Goal: Complete application form: Complete application form

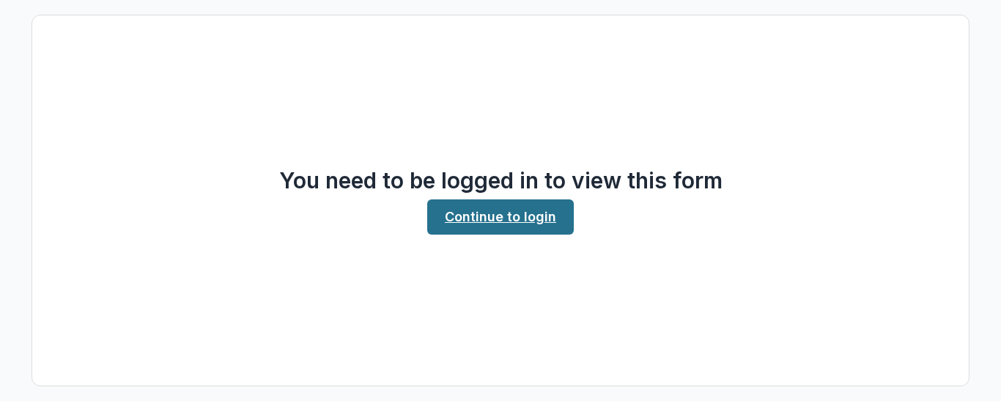
click at [501, 220] on link "Continue to login" at bounding box center [500, 216] width 147 height 35
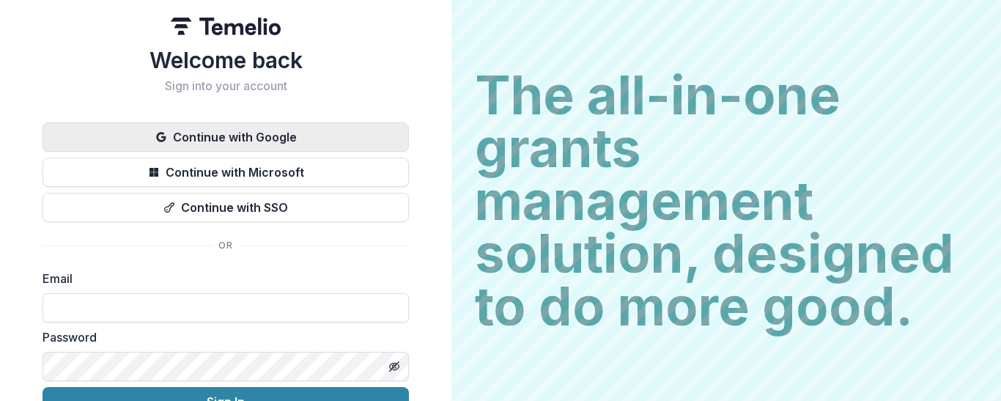
click at [294, 123] on button "Continue with Google" at bounding box center [226, 136] width 366 height 29
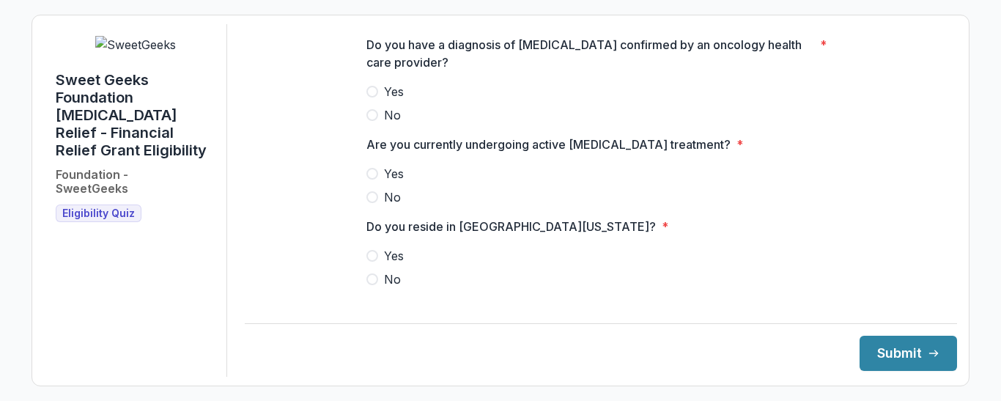
click at [372, 97] on span at bounding box center [372, 92] width 12 height 12
click at [376, 182] on label "Yes" at bounding box center [600, 174] width 469 height 18
drag, startPoint x: 374, startPoint y: 268, endPoint x: 393, endPoint y: 265, distance: 19.3
click at [375, 262] on span at bounding box center [372, 256] width 12 height 12
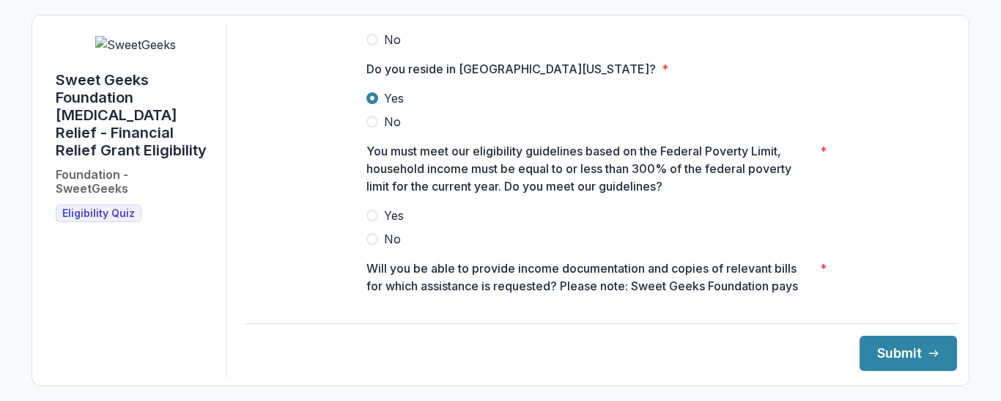
scroll to position [220, 0]
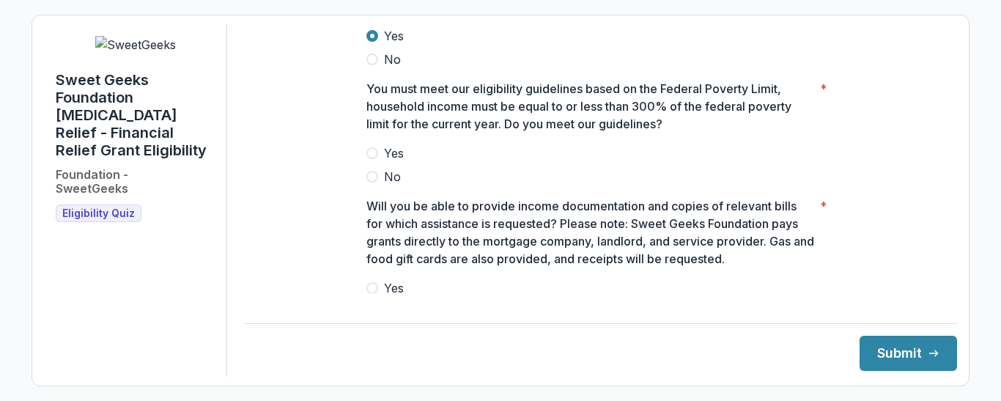
click at [375, 159] on span at bounding box center [372, 153] width 12 height 12
click at [380, 279] on div at bounding box center [600, 276] width 469 height 6
click at [374, 294] on span at bounding box center [372, 288] width 12 height 12
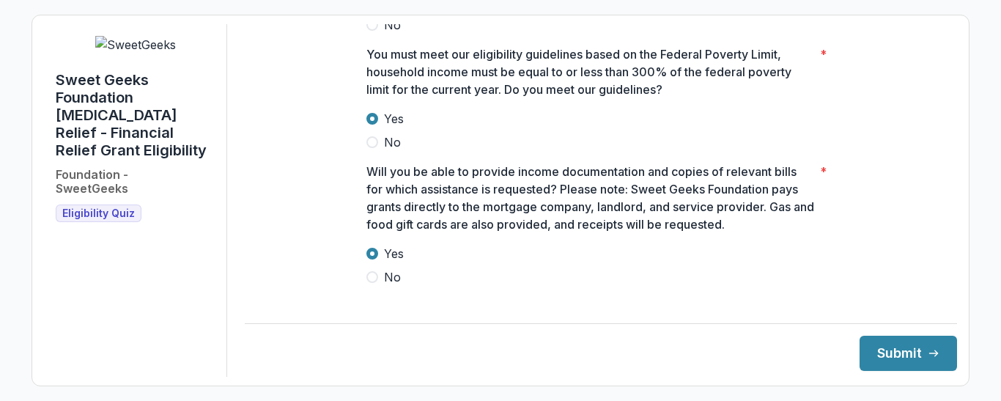
scroll to position [270, 0]
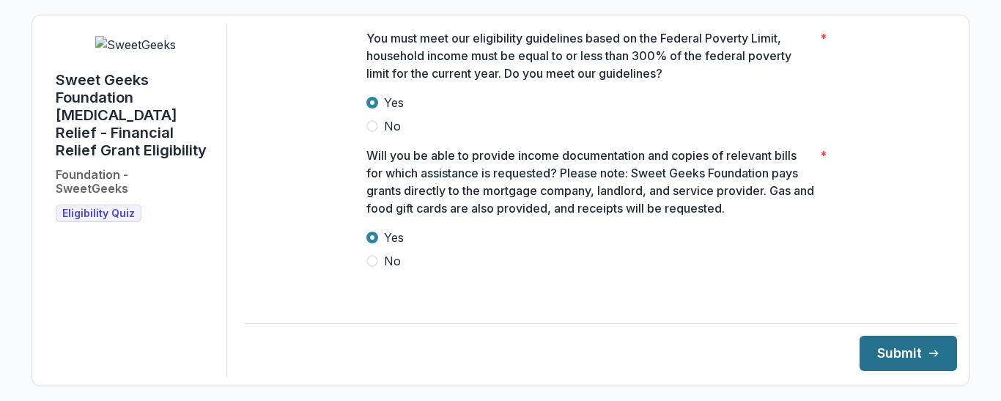
click at [893, 358] on button "Submit" at bounding box center [908, 353] width 97 height 35
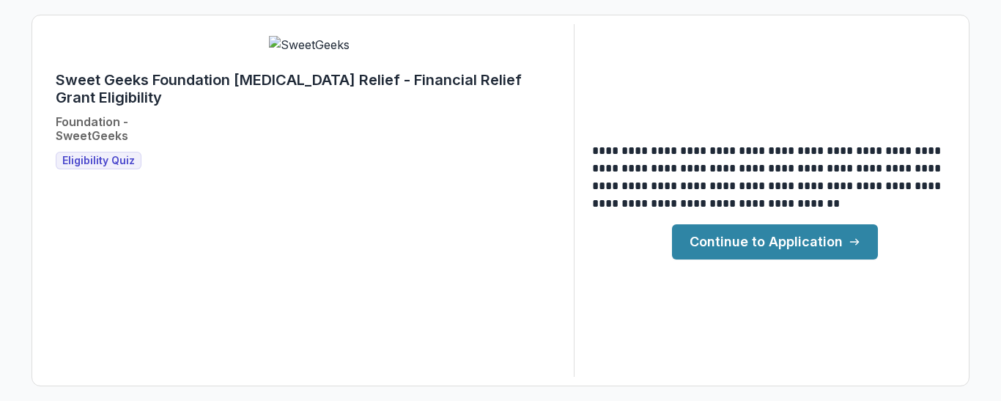
click at [773, 237] on link "Continue to Application" at bounding box center [775, 241] width 206 height 35
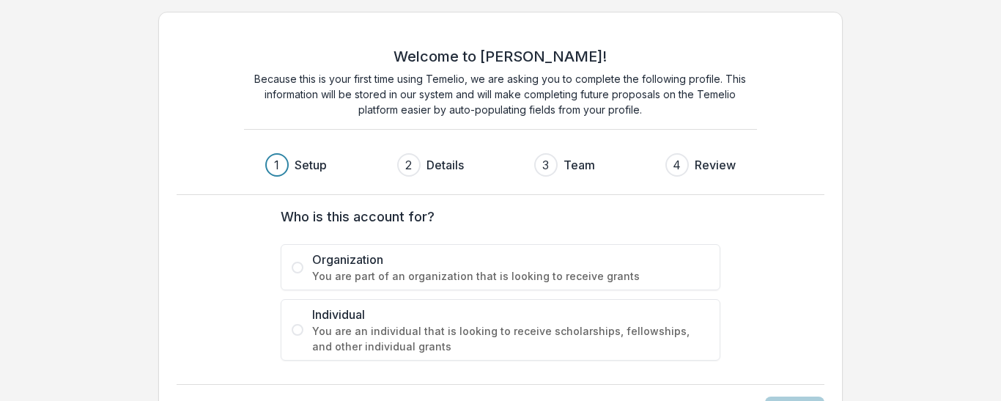
click at [295, 329] on span at bounding box center [298, 330] width 12 height 12
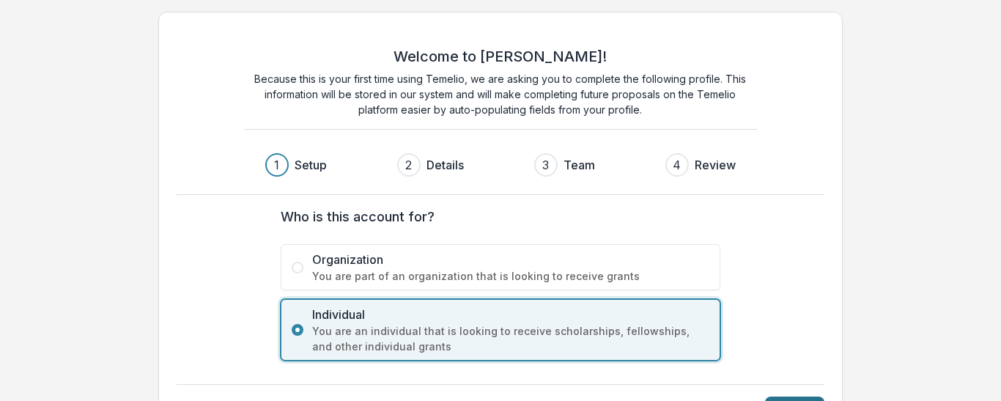
click at [784, 399] on button "Next" at bounding box center [794, 408] width 59 height 23
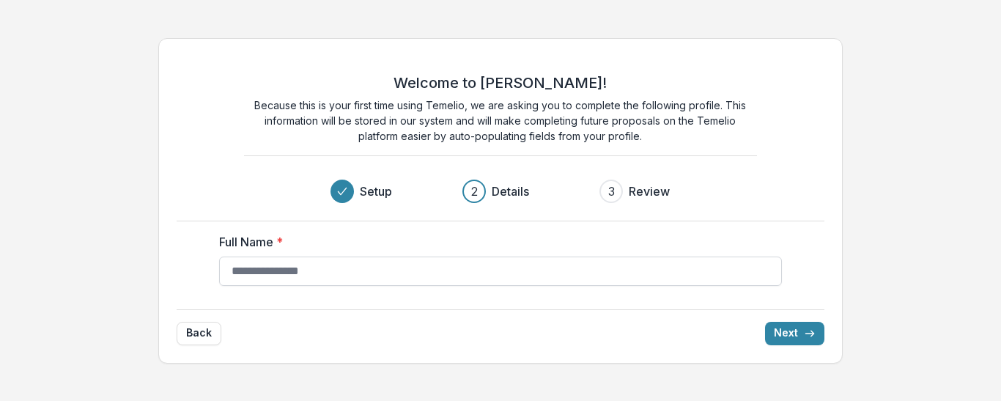
click at [248, 279] on input "Full Name *" at bounding box center [500, 271] width 563 height 29
type input "**********"
click at [782, 331] on button "Next" at bounding box center [794, 333] width 59 height 23
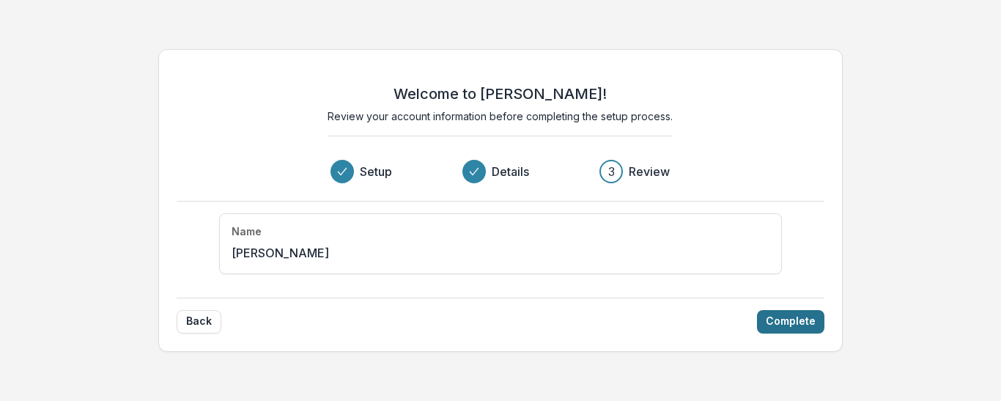
click at [787, 320] on button "Complete" at bounding box center [790, 321] width 67 height 23
